Goal: Information Seeking & Learning: Check status

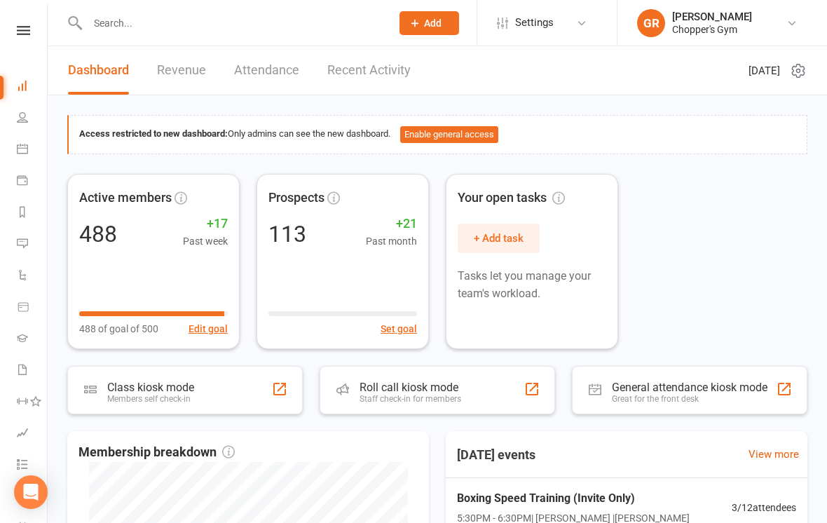
click at [20, 120] on icon at bounding box center [22, 116] width 11 height 11
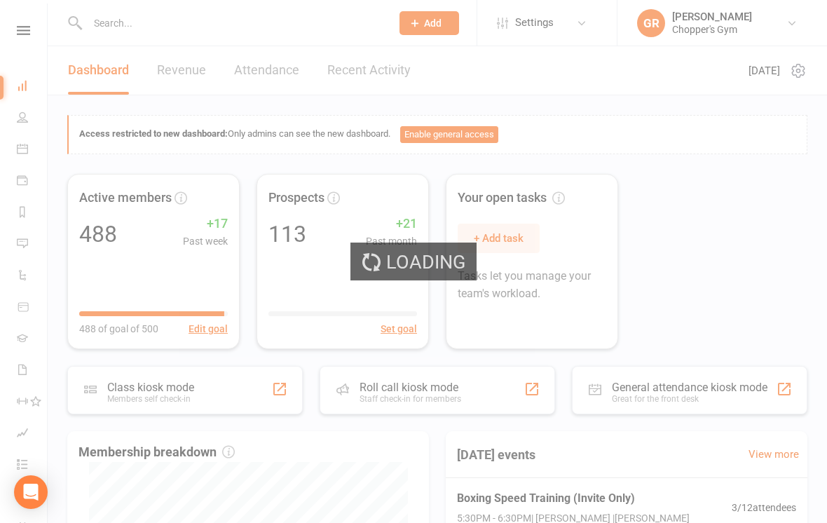
select select "100"
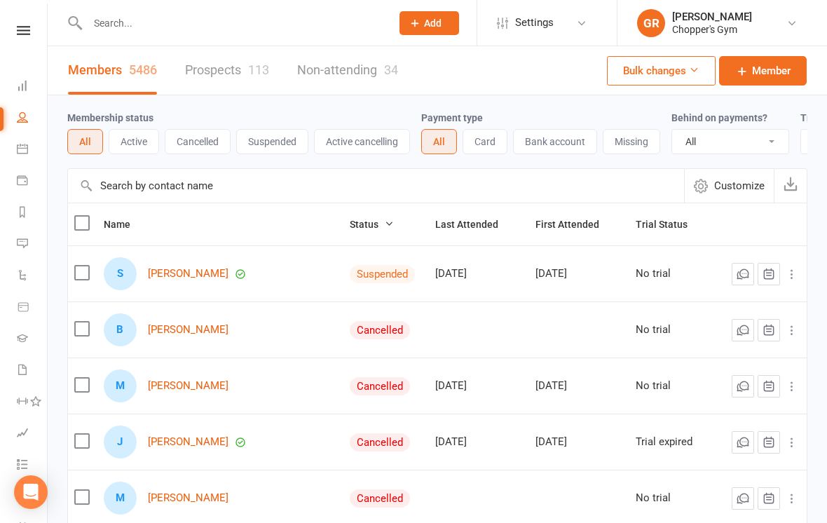
click at [27, 137] on link "Calendar" at bounding box center [33, 151] width 32 height 32
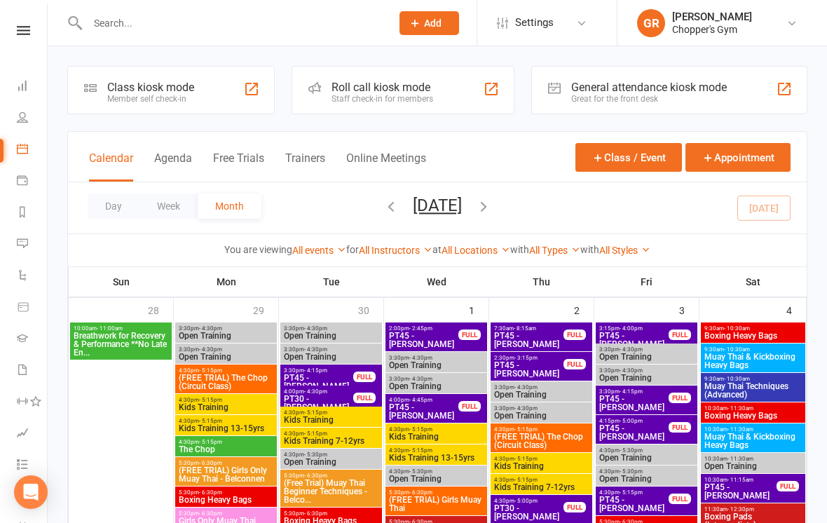
click at [775, 205] on div "Day Week Month [DATE] [DATE] Sun Mon Tue Wed Thu Fri Sat 28 29 30 01 02 03 04 0…" at bounding box center [437, 207] width 739 height 51
click at [115, 198] on button "Day" at bounding box center [114, 205] width 52 height 25
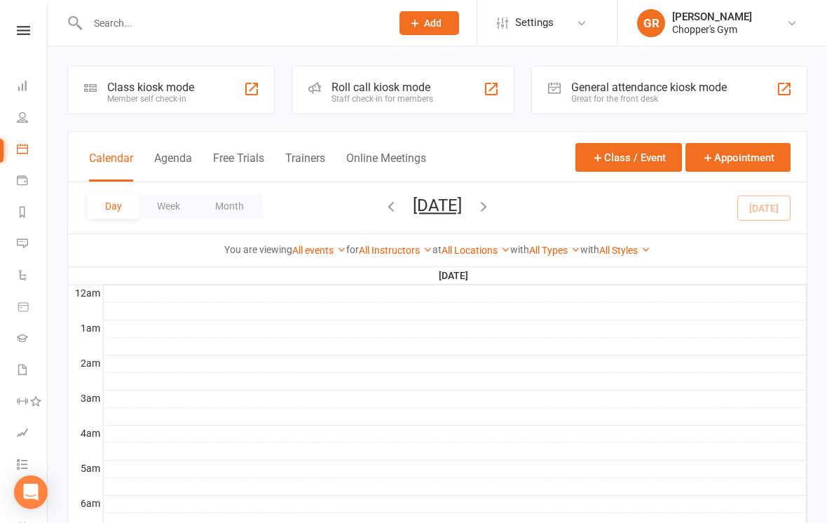
click at [463, 254] on link "All Locations" at bounding box center [476, 250] width 69 height 11
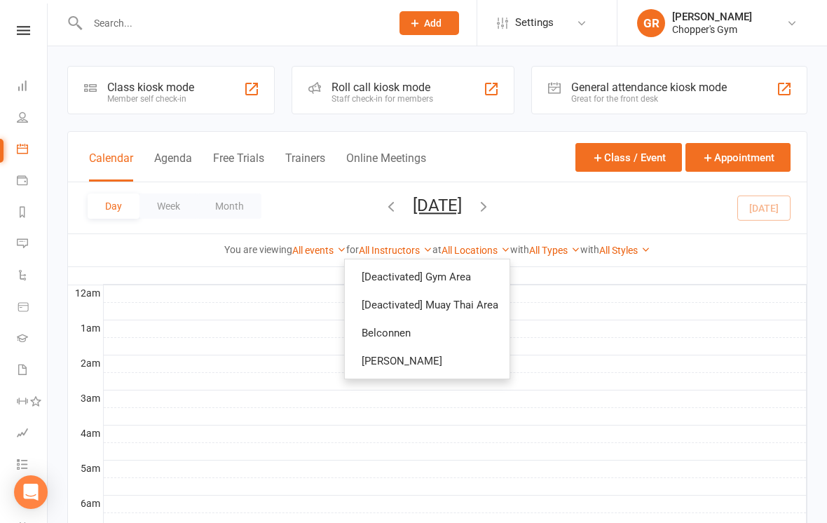
click at [453, 334] on link "Belconnen" at bounding box center [427, 333] width 165 height 28
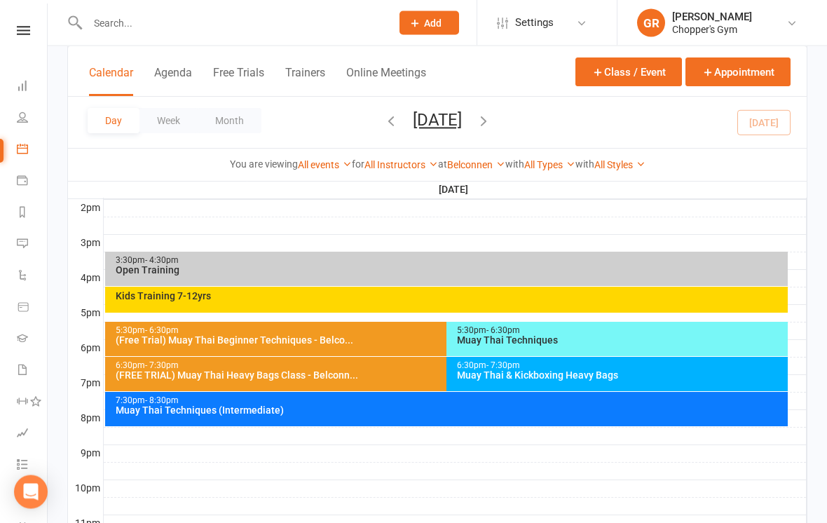
click at [367, 373] on div "(FREE TRIAL) Muay Thai Heavy Bags Class - Belconn..." at bounding box center [443, 376] width 656 height 10
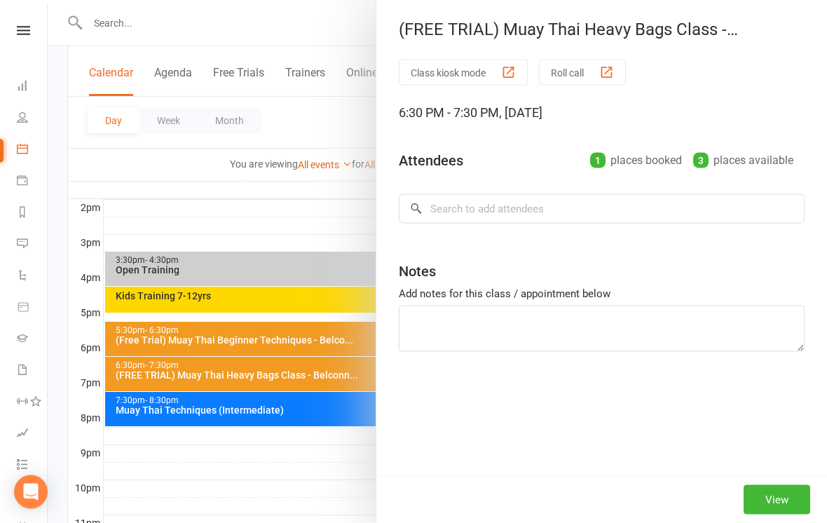
scroll to position [576, 0]
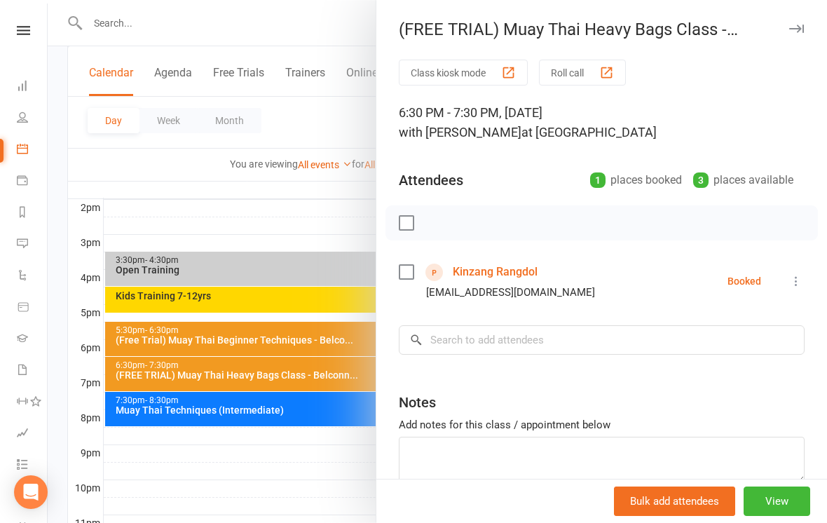
click at [520, 274] on link "Kinzang Rangdol" at bounding box center [495, 272] width 85 height 22
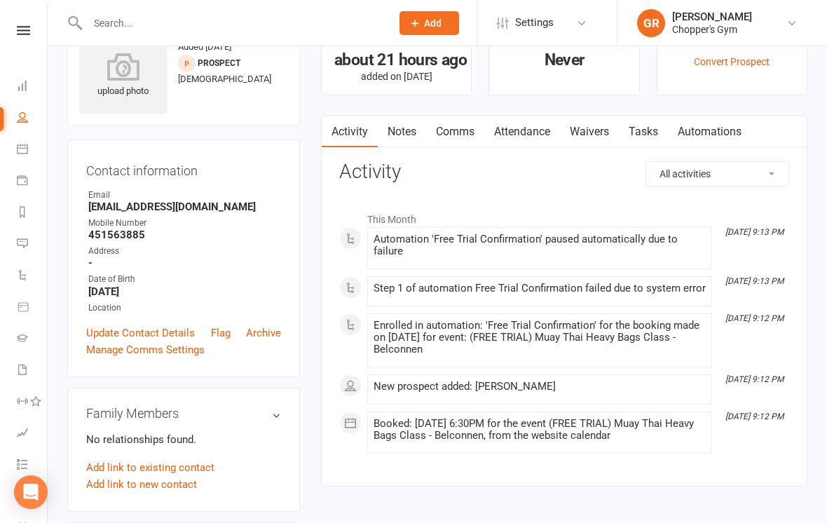
scroll to position [20, 0]
